Goal: Transaction & Acquisition: Download file/media

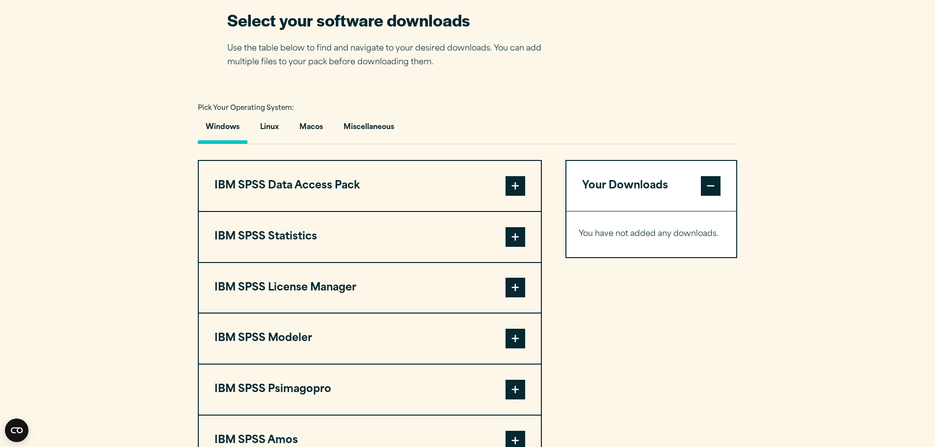
scroll to position [687, 0]
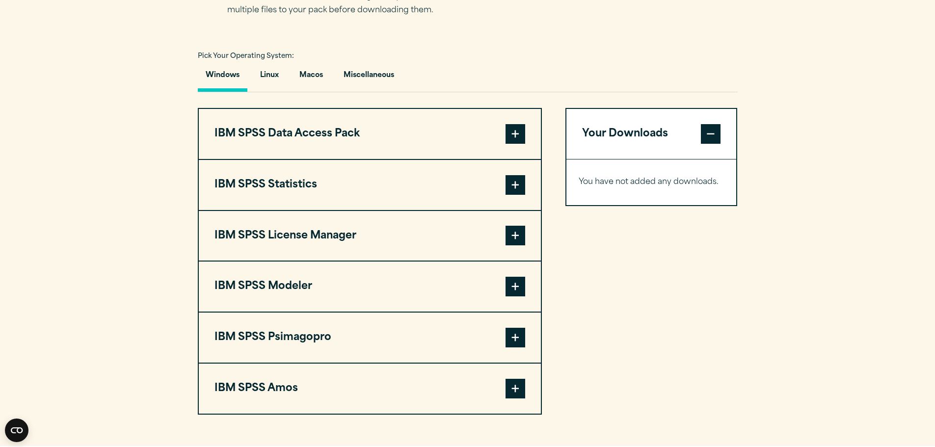
click at [522, 185] on span at bounding box center [515, 185] width 20 height 20
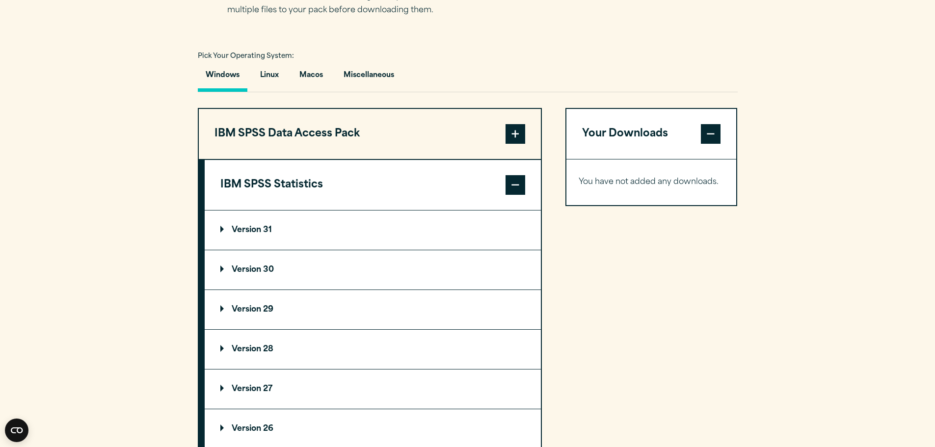
click at [279, 229] on summary "Version 31" at bounding box center [373, 229] width 336 height 39
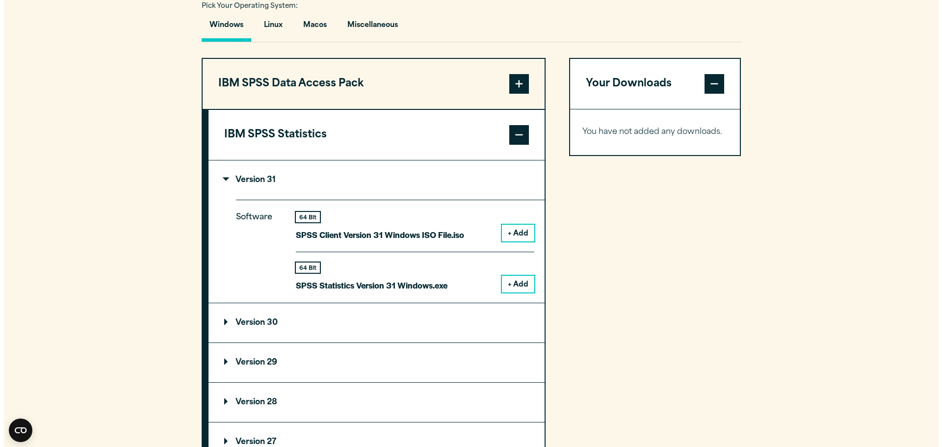
scroll to position [785, 0]
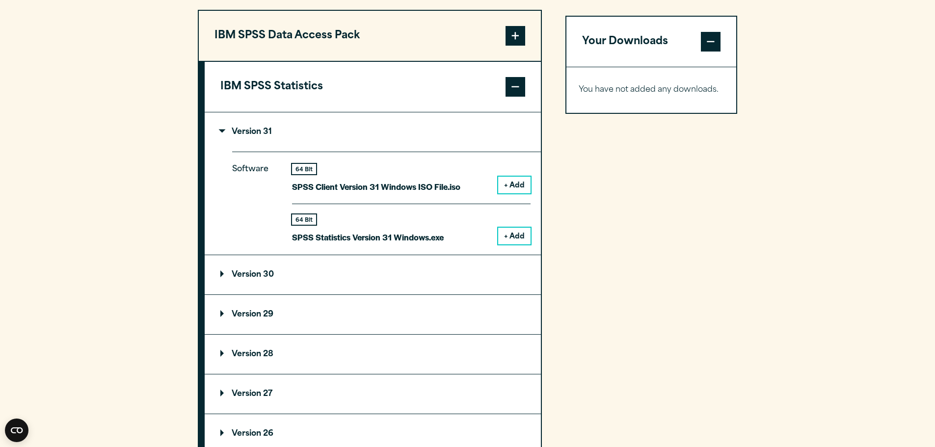
click at [513, 237] on button "+ Add" at bounding box center [514, 236] width 32 height 17
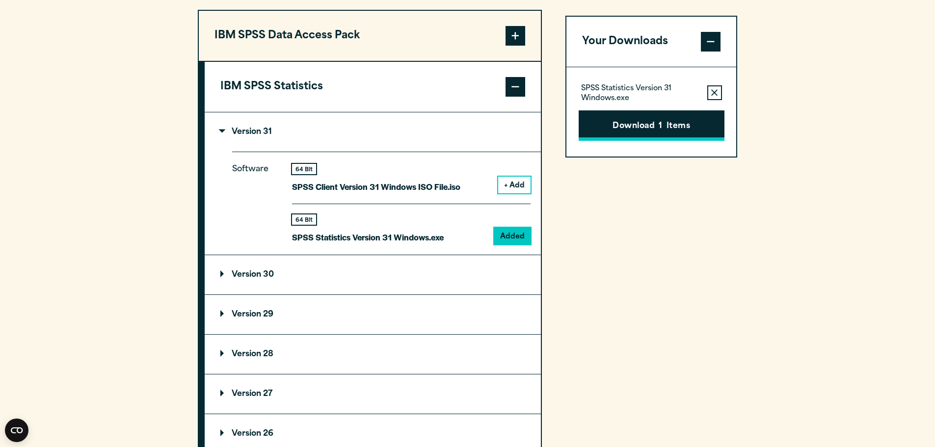
click at [648, 126] on button "Download 1 Items" at bounding box center [651, 125] width 146 height 30
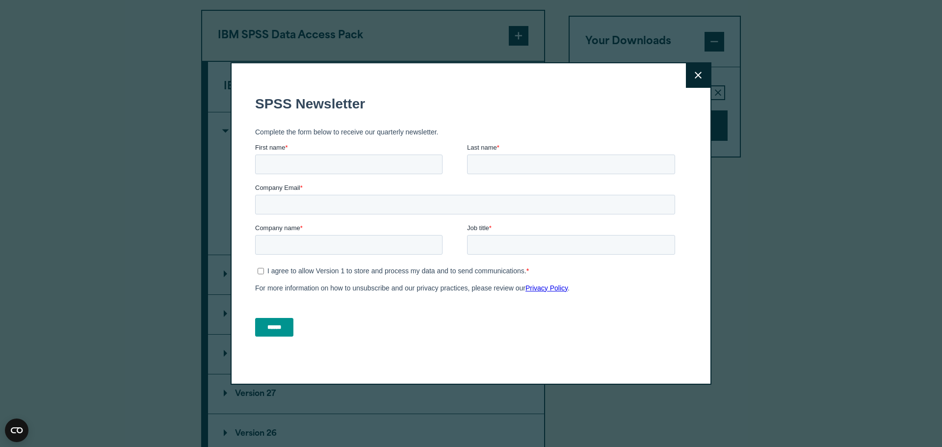
click at [690, 80] on button "Close" at bounding box center [698, 75] width 25 height 25
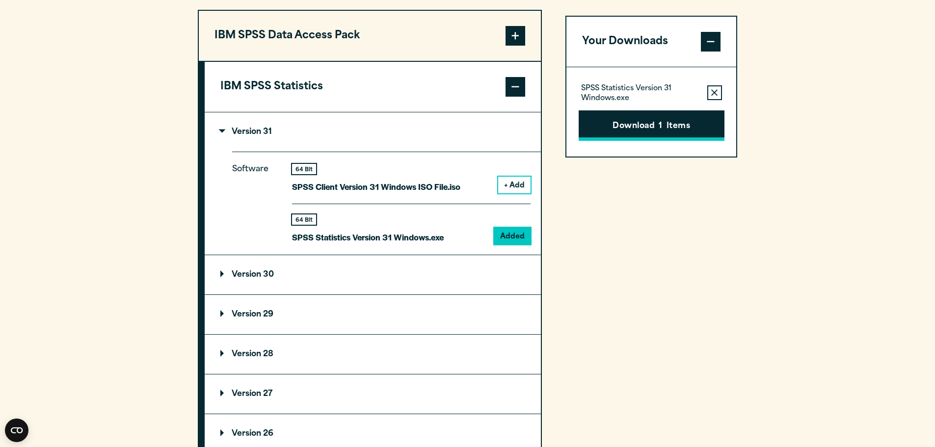
click at [625, 122] on button "Download 1 Items" at bounding box center [651, 125] width 146 height 30
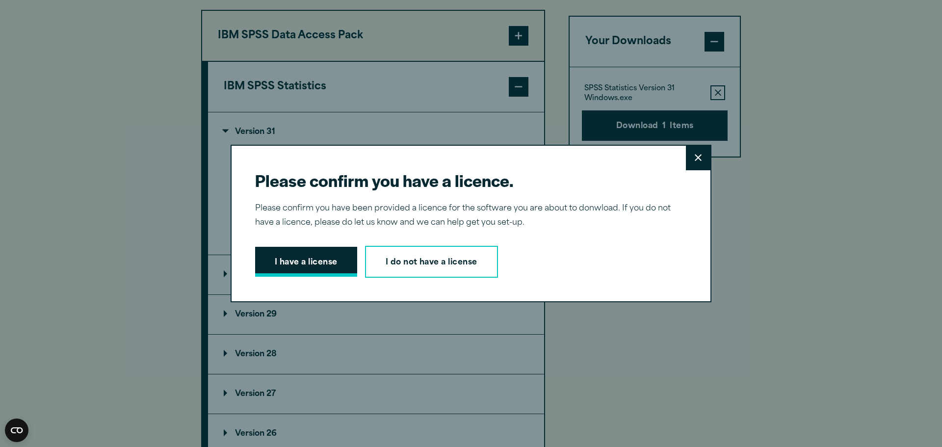
click at [314, 256] on button "I have a license" at bounding box center [306, 262] width 102 height 30
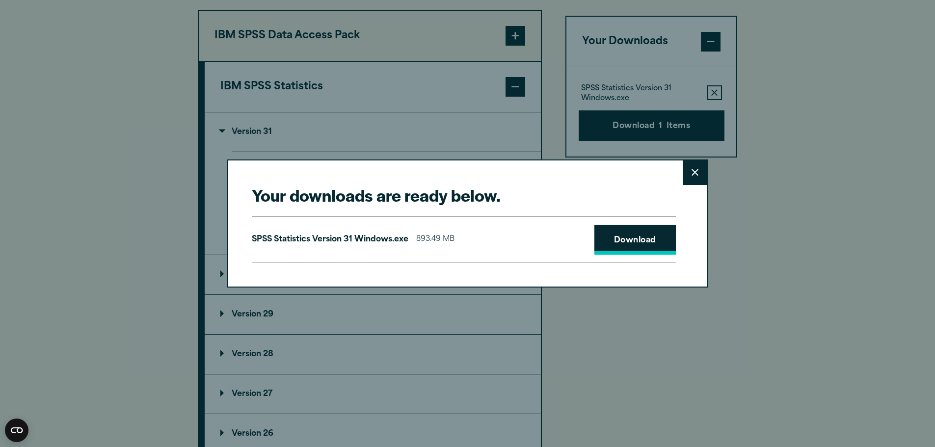
click at [632, 233] on link "Download" at bounding box center [634, 240] width 81 height 30
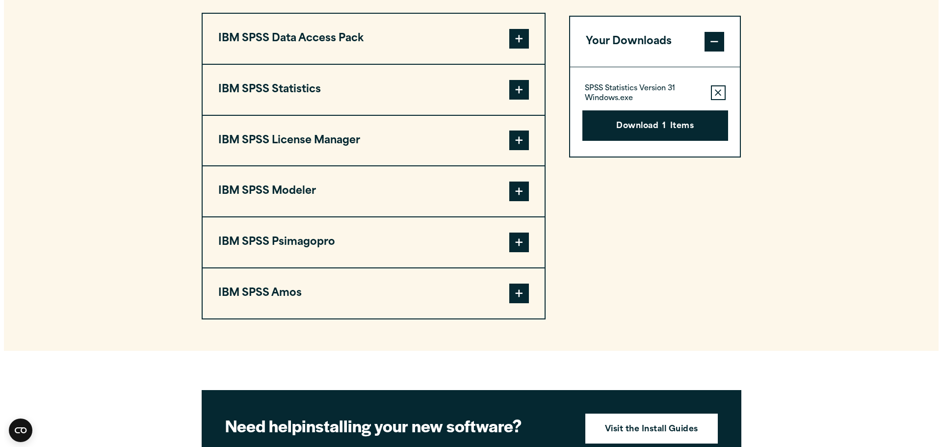
scroll to position [785, 0]
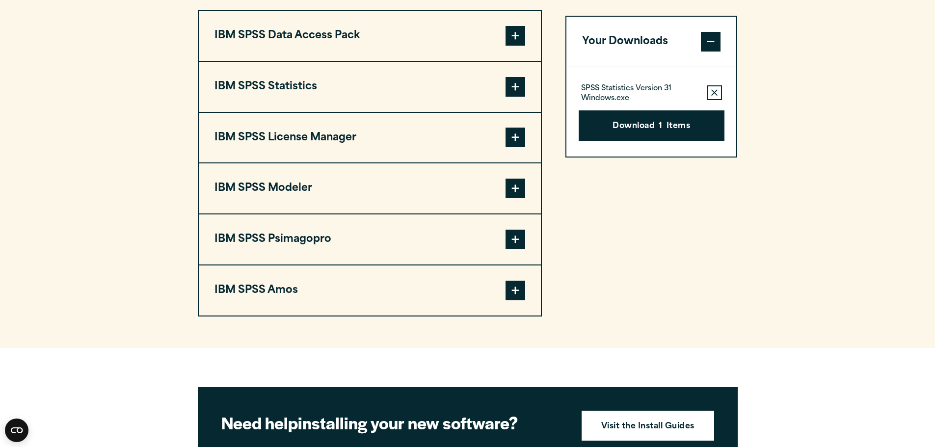
click at [414, 89] on button "IBM SPSS Statistics" at bounding box center [370, 87] width 342 height 50
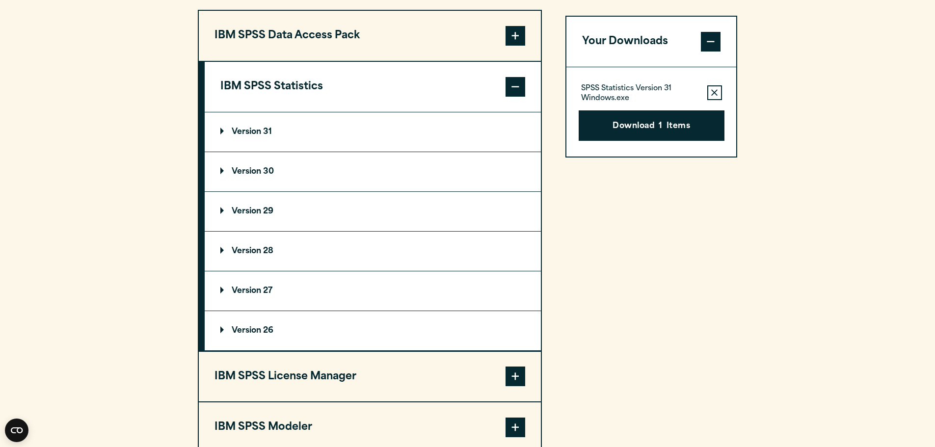
click at [294, 170] on summary "Version 30" at bounding box center [373, 171] width 336 height 39
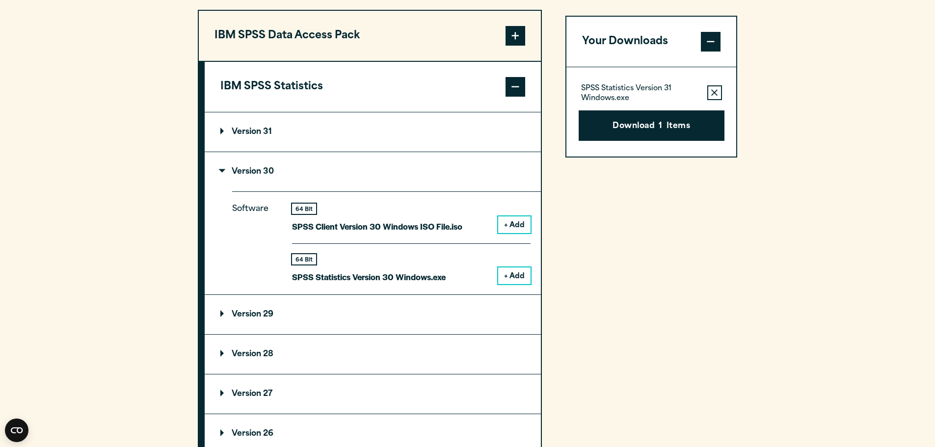
click at [519, 272] on button "+ Add" at bounding box center [514, 275] width 32 height 17
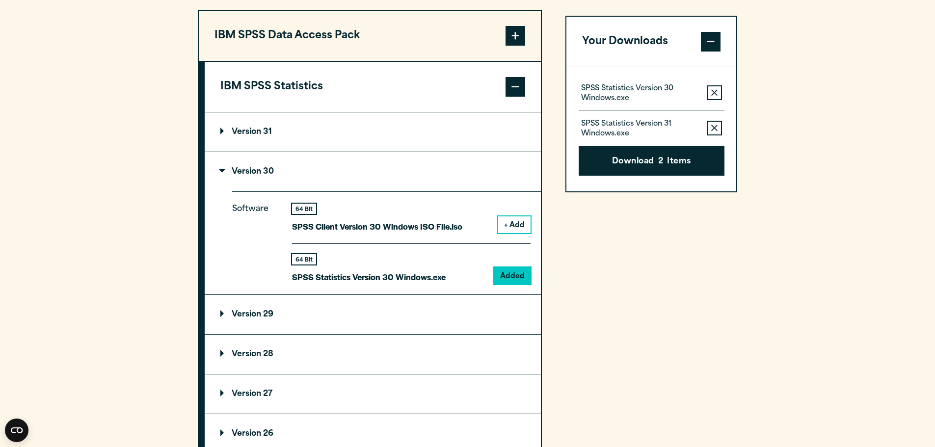
click at [712, 131] on button "Remove this item from your software download list" at bounding box center [714, 128] width 15 height 15
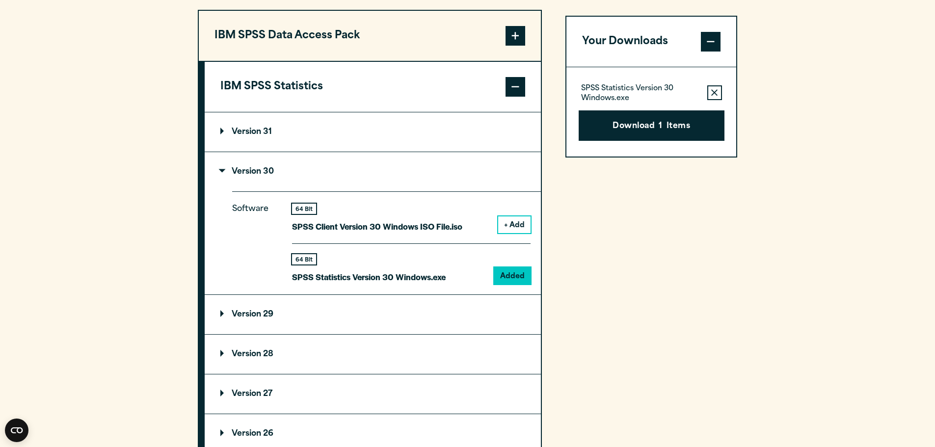
click at [693, 137] on button "Download 1 Items" at bounding box center [651, 125] width 146 height 30
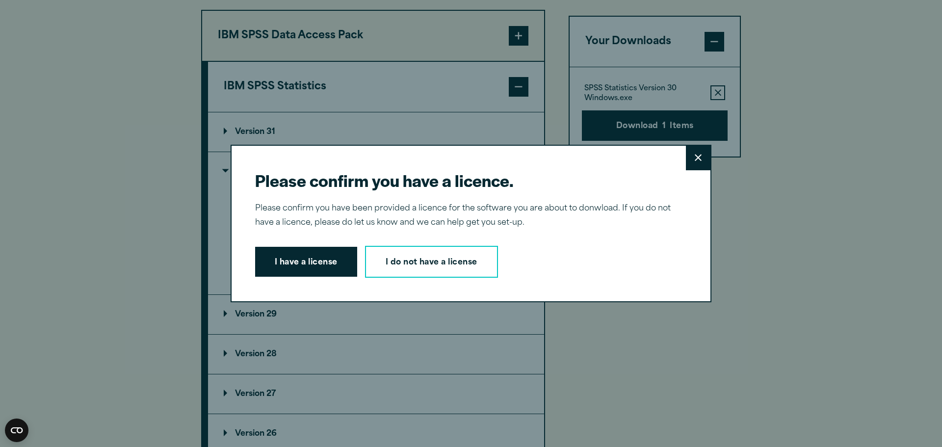
click at [341, 263] on button "I have a license" at bounding box center [306, 262] width 102 height 30
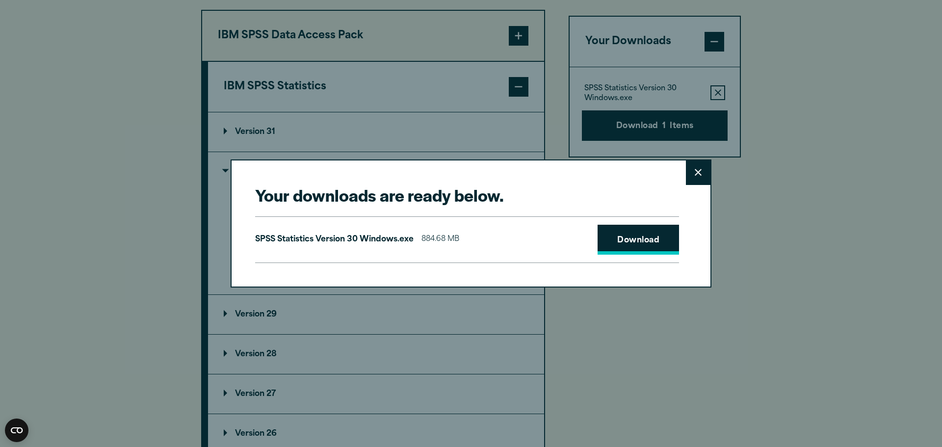
click at [620, 232] on link "Download" at bounding box center [638, 240] width 81 height 30
